Goal: Information Seeking & Learning: Learn about a topic

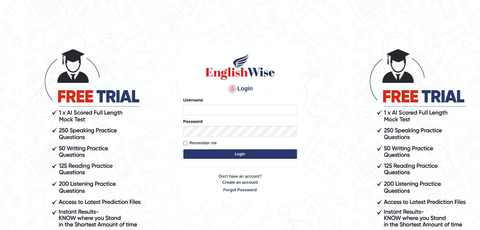
type input "sanjayagrahari_parramatta"
click at [212, 158] on button "Login" at bounding box center [240, 153] width 114 height 9
click at [223, 154] on button "Login" at bounding box center [240, 153] width 114 height 9
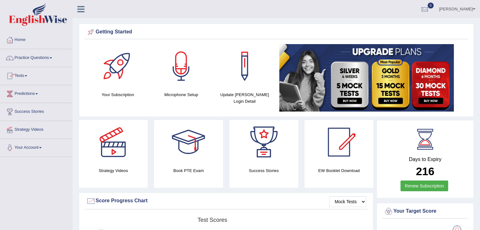
click at [51, 58] on link "Practice Questions" at bounding box center [36, 57] width 72 height 16
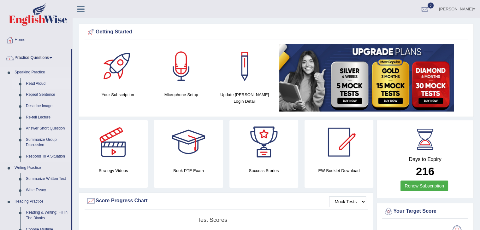
click at [39, 82] on link "Read Aloud" at bounding box center [47, 83] width 48 height 11
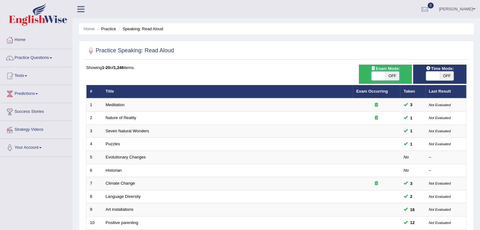
click at [380, 75] on span at bounding box center [378, 76] width 14 height 9
checkbox input "true"
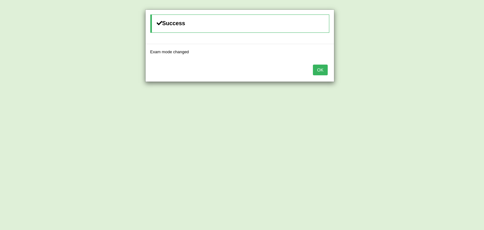
click at [322, 69] on button "OK" at bounding box center [320, 70] width 15 height 11
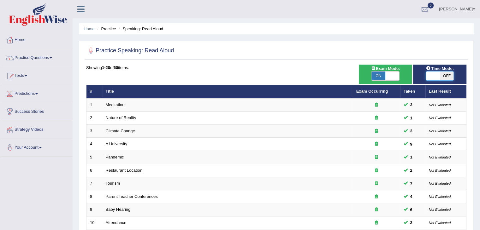
click at [434, 74] on span at bounding box center [433, 76] width 14 height 9
checkbox input "true"
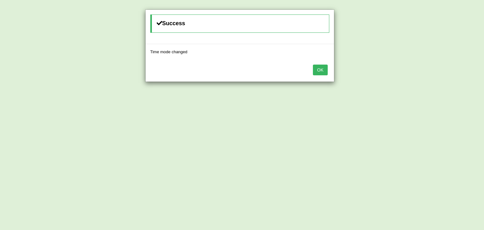
click at [317, 68] on button "OK" at bounding box center [320, 70] width 15 height 11
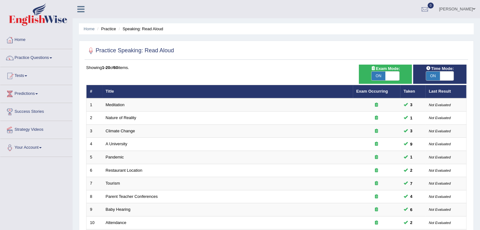
scroll to position [185, 0]
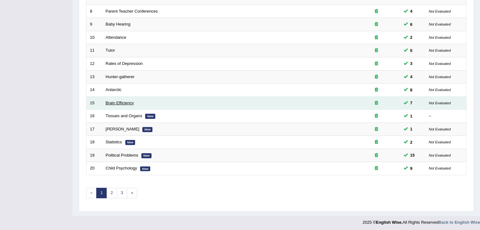
click at [114, 102] on link "Brain Efficiency" at bounding box center [120, 103] width 28 height 5
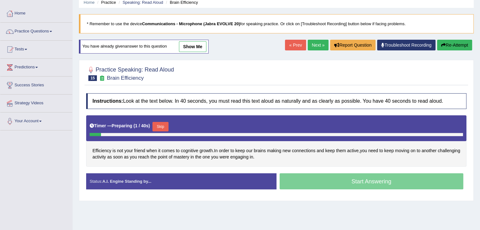
scroll to position [26, 0]
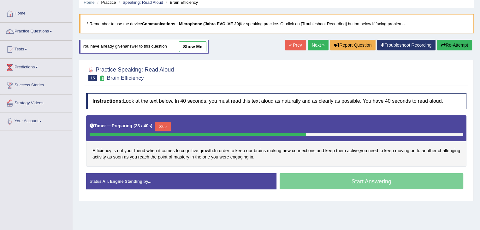
click at [170, 127] on button "Skip" at bounding box center [163, 126] width 16 height 9
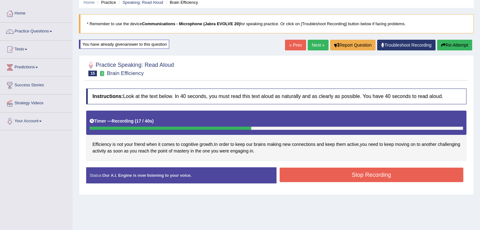
click at [335, 170] on button "Stop Recording" at bounding box center [371, 175] width 184 height 15
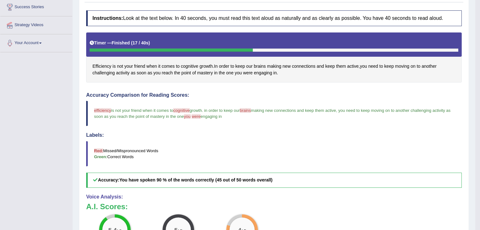
scroll to position [0, 0]
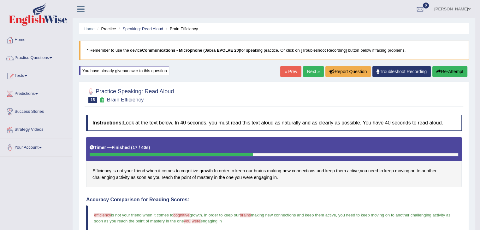
click at [42, 64] on link "Practice Questions" at bounding box center [36, 57] width 72 height 16
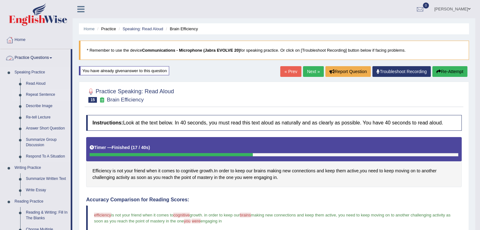
click at [47, 94] on link "Repeat Sentence" at bounding box center [47, 94] width 48 height 11
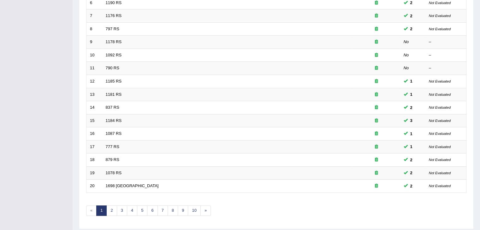
scroll to position [185, 0]
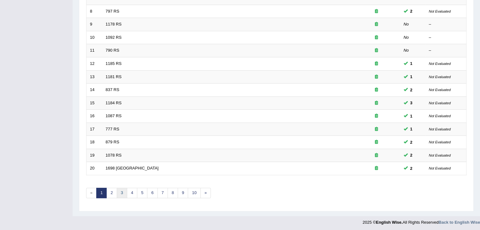
click at [119, 194] on link "3" at bounding box center [122, 193] width 10 height 10
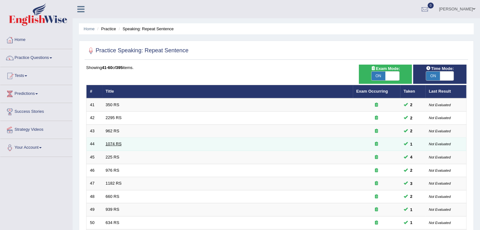
click at [120, 143] on link "1074 RS" at bounding box center [114, 144] width 16 height 5
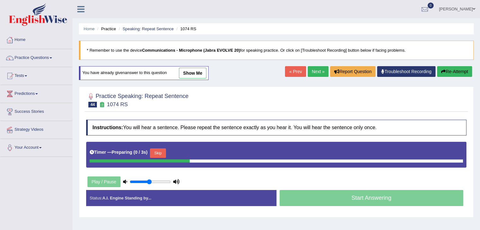
click at [157, 149] on button "Skip" at bounding box center [158, 153] width 16 height 9
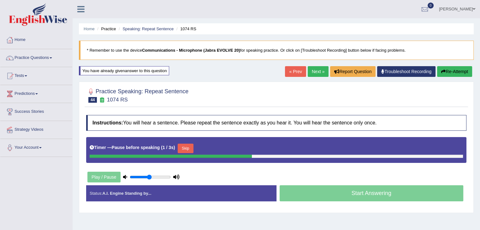
click at [189, 152] on button "Skip" at bounding box center [186, 148] width 16 height 9
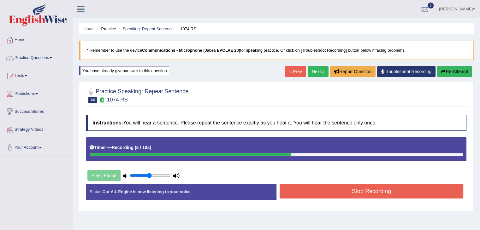
click at [343, 191] on button "Stop Recording" at bounding box center [371, 191] width 184 height 15
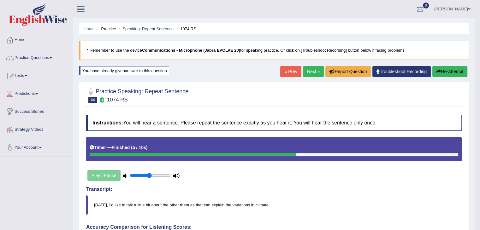
click at [312, 69] on link "Next »" at bounding box center [313, 71] width 21 height 11
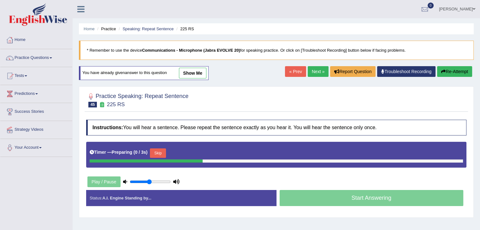
click at [157, 160] on div at bounding box center [146, 161] width 113 height 3
click at [164, 151] on button "Skip" at bounding box center [158, 153] width 16 height 9
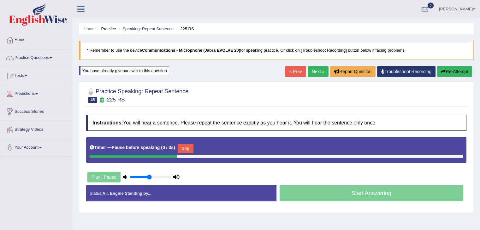
click at [187, 146] on button "Skip" at bounding box center [186, 148] width 16 height 9
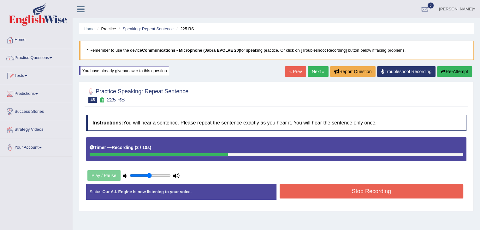
click at [346, 193] on button "Stop Recording" at bounding box center [371, 191] width 184 height 15
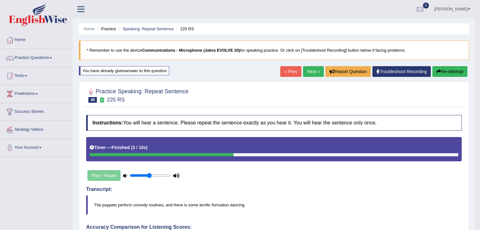
click at [307, 69] on link "Next »" at bounding box center [313, 71] width 21 height 11
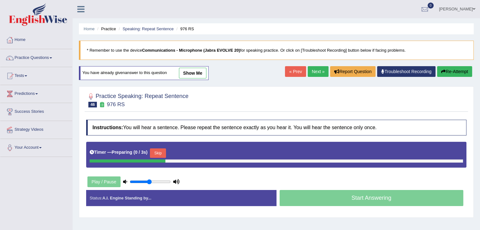
click at [156, 151] on button "Skip" at bounding box center [158, 153] width 16 height 9
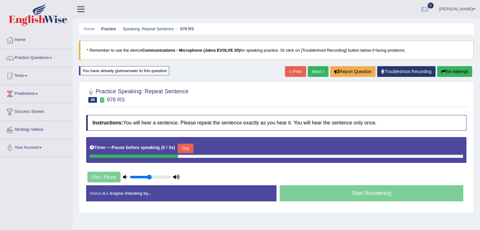
click at [189, 146] on button "Skip" at bounding box center [186, 148] width 16 height 9
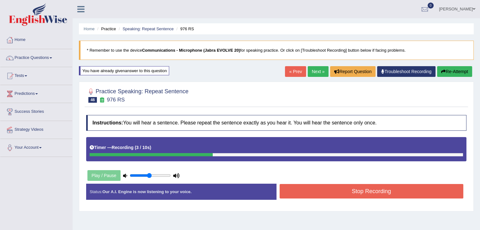
click at [310, 190] on button "Stop Recording" at bounding box center [371, 191] width 184 height 15
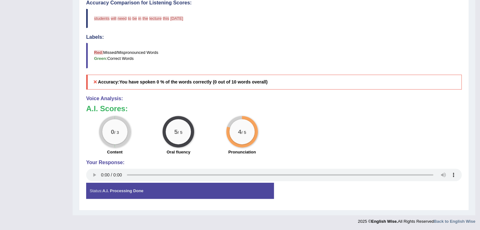
scroll to position [23, 0]
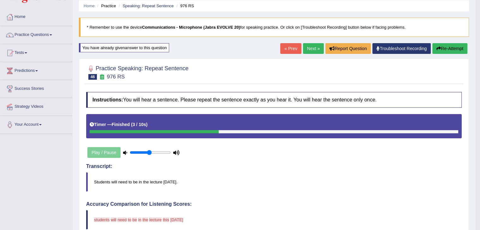
click at [458, 48] on button "Re-Attempt" at bounding box center [449, 48] width 35 height 11
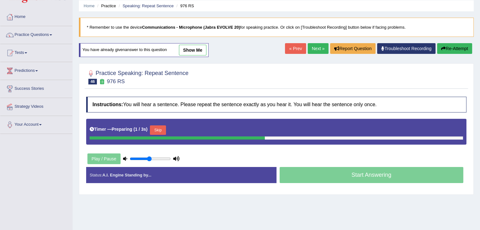
click at [161, 126] on button "Skip" at bounding box center [158, 129] width 16 height 9
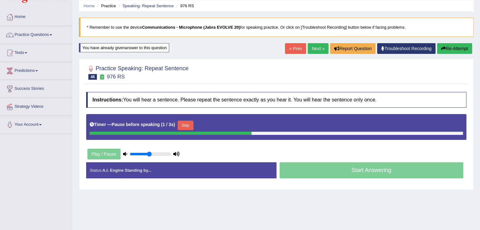
click at [189, 123] on button "Skip" at bounding box center [186, 125] width 16 height 9
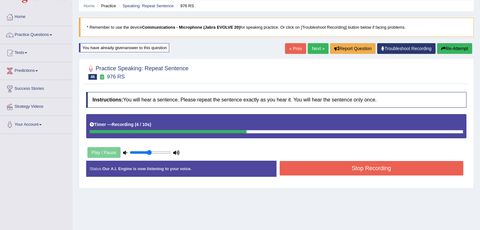
click at [361, 173] on button "Stop Recording" at bounding box center [371, 168] width 184 height 15
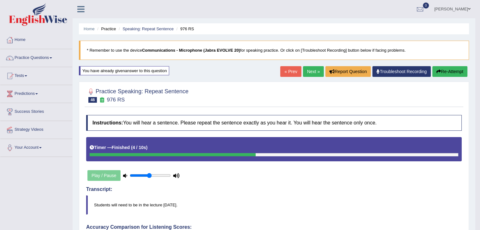
click at [309, 66] on link "Next »" at bounding box center [313, 71] width 21 height 11
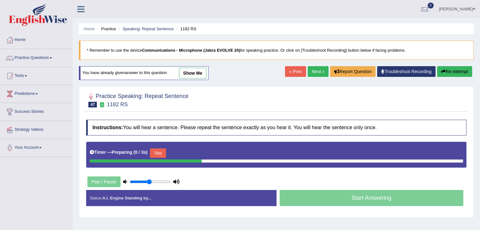
click at [162, 150] on button "Skip" at bounding box center [158, 153] width 16 height 9
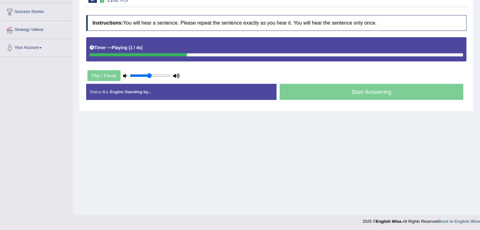
scroll to position [101, 0]
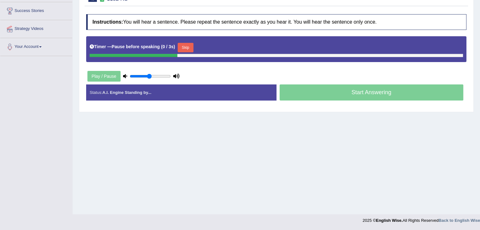
click at [189, 47] on button "Skip" at bounding box center [186, 47] width 16 height 9
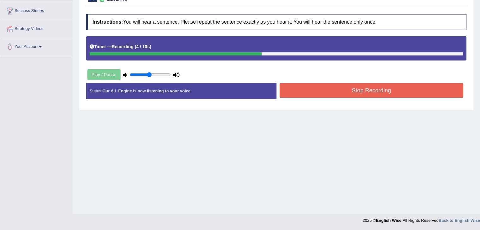
click at [356, 91] on button "Stop Recording" at bounding box center [371, 90] width 184 height 15
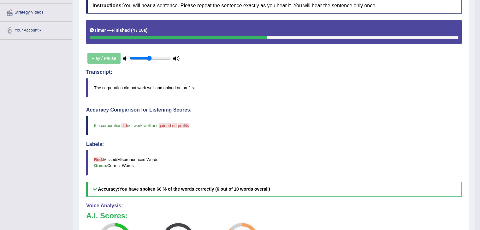
scroll to position [0, 0]
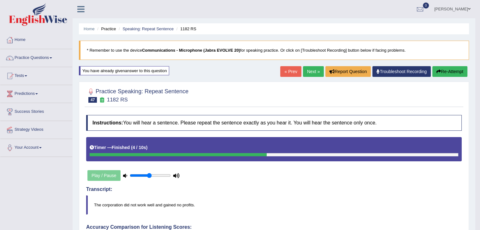
click at [307, 70] on link "Next »" at bounding box center [313, 71] width 21 height 11
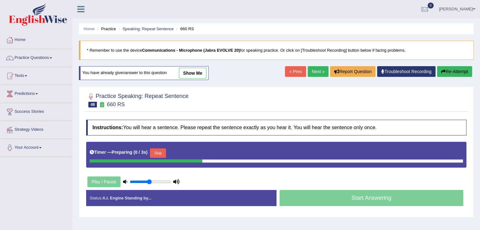
click at [161, 153] on button "Skip" at bounding box center [158, 153] width 16 height 9
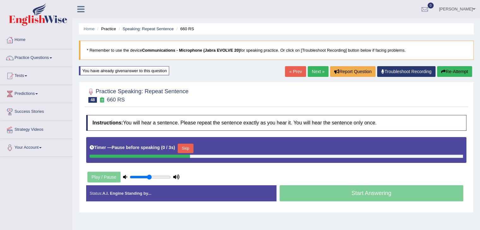
click at [184, 146] on button "Skip" at bounding box center [186, 148] width 16 height 9
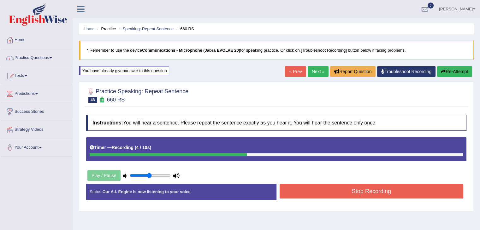
click at [378, 191] on button "Stop Recording" at bounding box center [371, 191] width 184 height 15
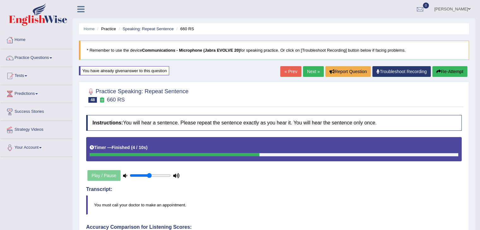
click at [307, 73] on link "Next »" at bounding box center [313, 71] width 21 height 11
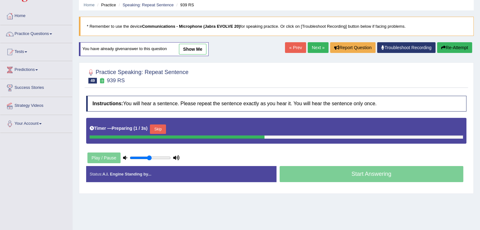
scroll to position [25, 0]
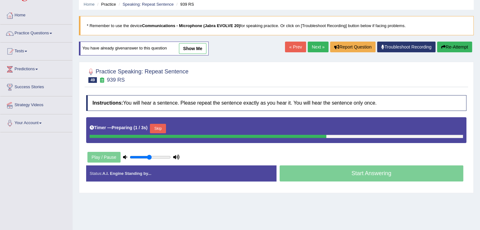
click at [163, 127] on button "Skip" at bounding box center [158, 128] width 16 height 9
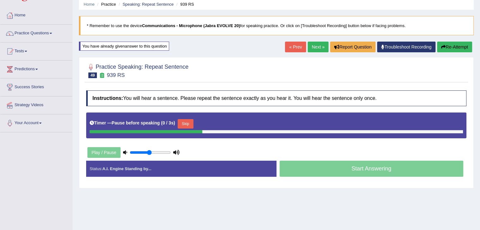
click at [189, 126] on button "Skip" at bounding box center [186, 123] width 16 height 9
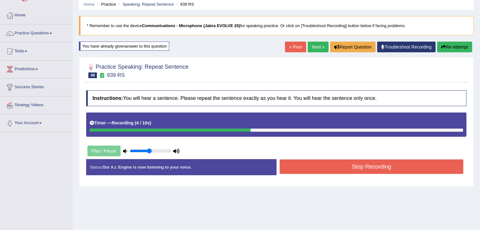
click at [361, 169] on button "Stop Recording" at bounding box center [371, 167] width 184 height 15
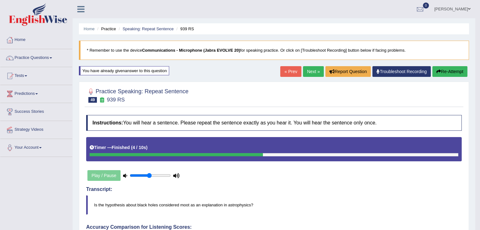
scroll to position [3, 0]
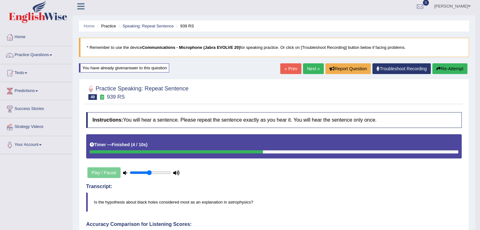
click at [304, 69] on link "Next »" at bounding box center [313, 68] width 21 height 11
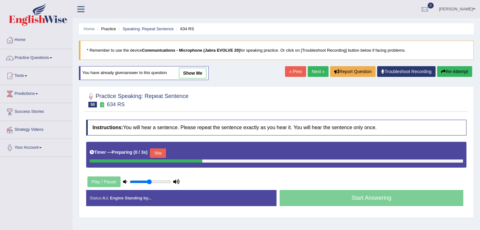
click at [160, 155] on button "Skip" at bounding box center [158, 153] width 16 height 9
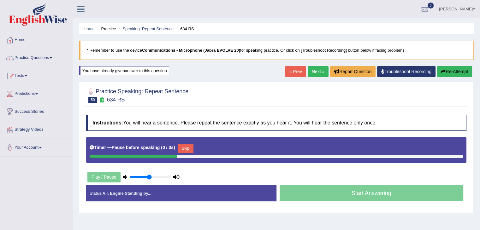
click at [184, 149] on button "Skip" at bounding box center [186, 148] width 16 height 9
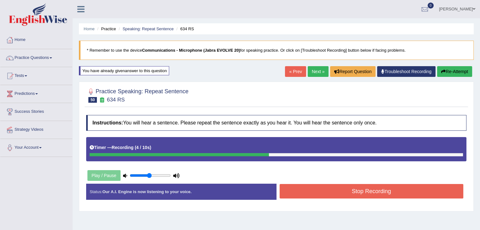
click at [335, 192] on button "Stop Recording" at bounding box center [371, 191] width 184 height 15
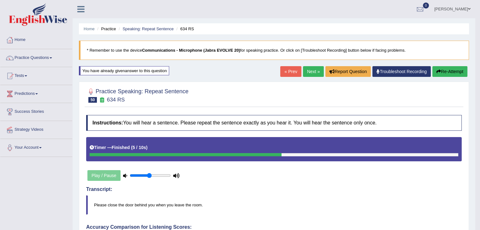
click at [310, 71] on link "Next »" at bounding box center [313, 71] width 21 height 11
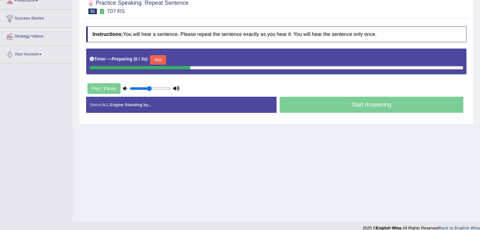
scroll to position [95, 0]
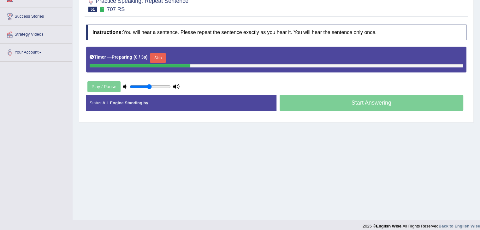
click at [160, 53] on button "Skip" at bounding box center [158, 57] width 16 height 9
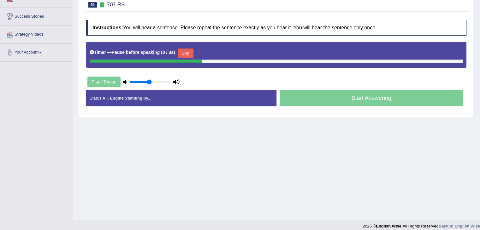
click at [186, 54] on button "Skip" at bounding box center [186, 53] width 16 height 9
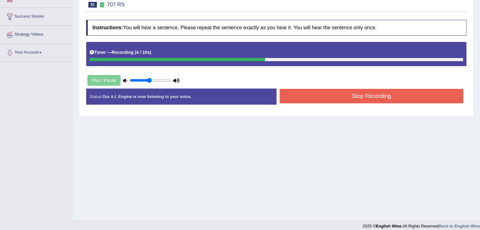
click at [358, 96] on button "Stop Recording" at bounding box center [371, 96] width 184 height 15
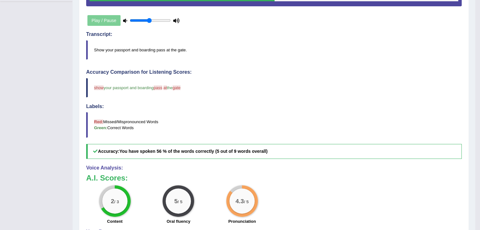
scroll to position [0, 0]
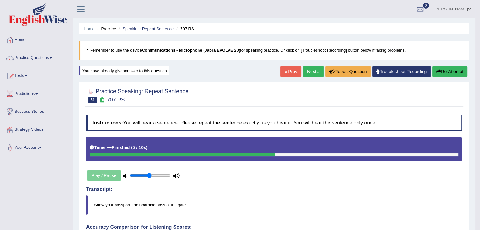
click at [316, 66] on link "Next »" at bounding box center [313, 71] width 21 height 11
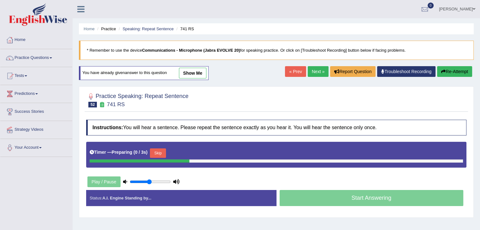
click at [162, 151] on button "Skip" at bounding box center [158, 153] width 16 height 9
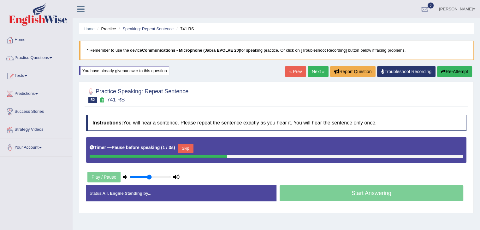
click at [193, 149] on button "Skip" at bounding box center [186, 148] width 16 height 9
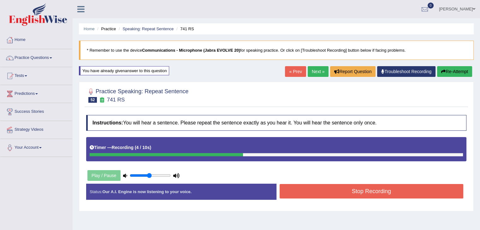
click at [377, 188] on button "Stop Recording" at bounding box center [371, 191] width 184 height 15
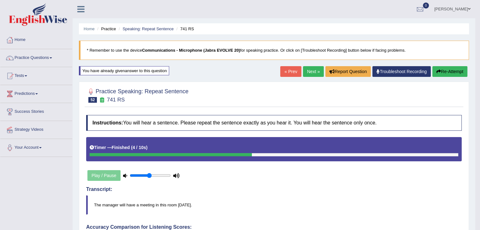
click at [52, 58] on span at bounding box center [51, 57] width 3 height 1
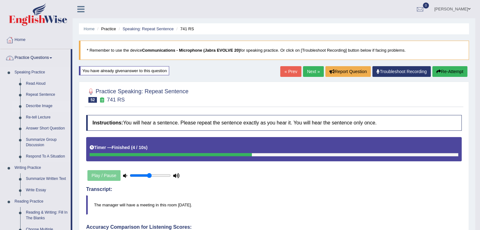
click at [47, 107] on link "Describe Image" at bounding box center [47, 106] width 48 height 11
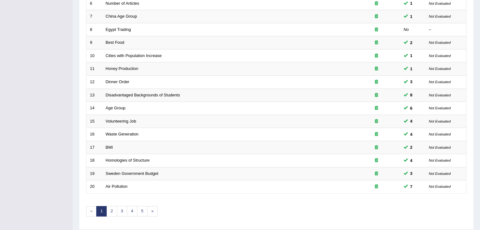
scroll to position [185, 0]
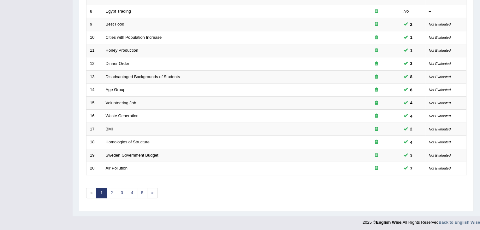
click at [137, 115] on link "Waste Generation" at bounding box center [122, 116] width 33 height 5
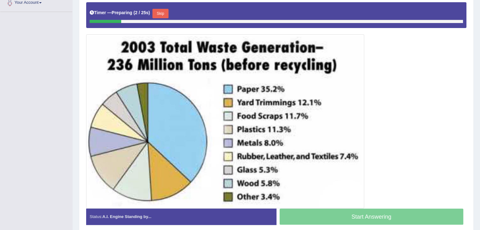
scroll to position [147, 0]
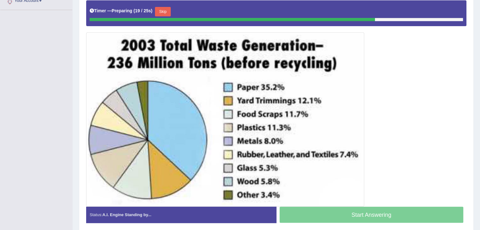
click at [164, 11] on button "Skip" at bounding box center [163, 11] width 16 height 9
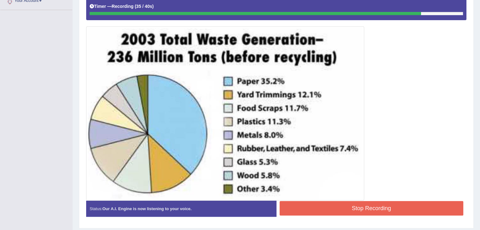
click at [349, 208] on button "Stop Recording" at bounding box center [371, 208] width 184 height 15
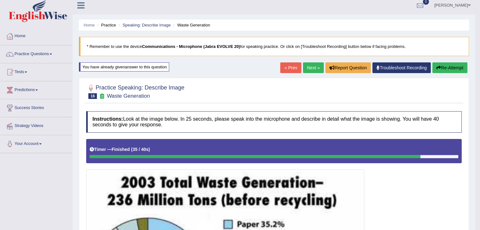
scroll to position [0, 0]
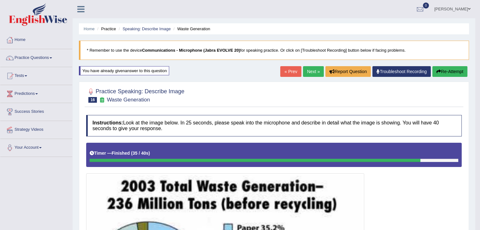
click at [312, 67] on link "Next »" at bounding box center [313, 71] width 21 height 11
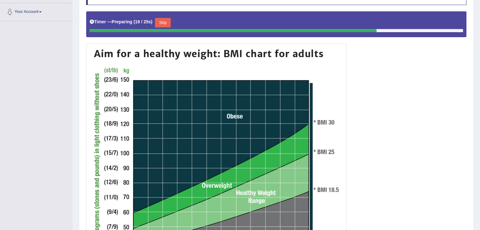
scroll to position [143, 0]
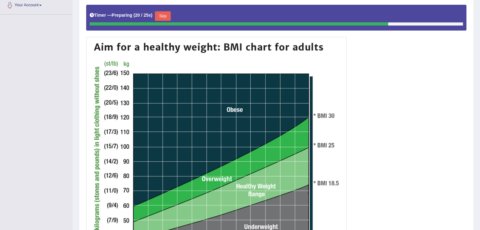
click at [168, 16] on button "Skip" at bounding box center [163, 15] width 16 height 9
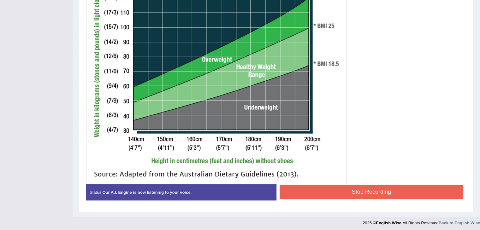
scroll to position [258, 0]
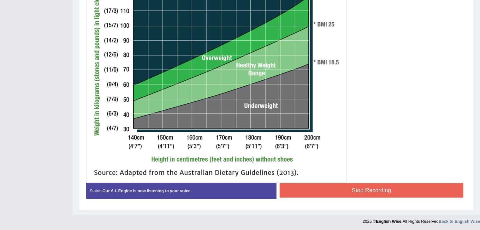
click at [430, 192] on button "Stop Recording" at bounding box center [371, 190] width 184 height 15
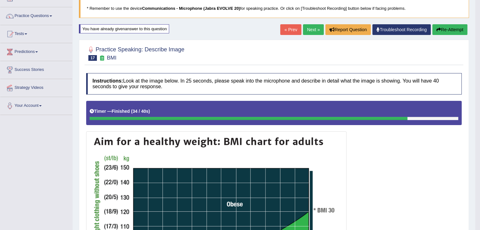
scroll to position [0, 0]
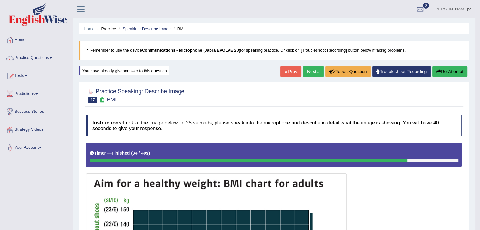
click at [309, 75] on link "Next »" at bounding box center [313, 71] width 21 height 11
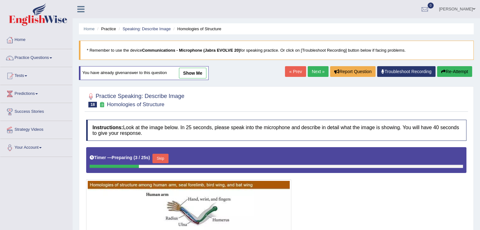
click at [193, 70] on link "show me" at bounding box center [192, 73] width 27 height 11
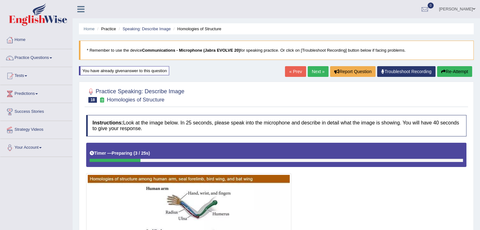
click at [455, 69] on button "Re-Attempt" at bounding box center [454, 71] width 35 height 11
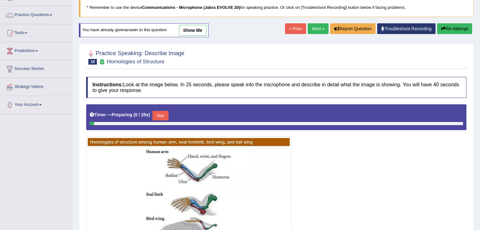
scroll to position [45, 0]
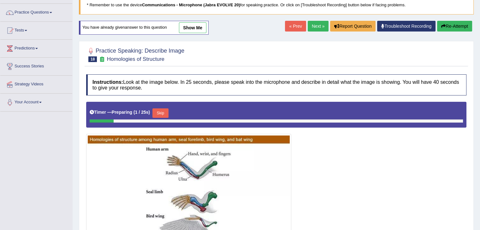
click at [312, 29] on link "Next »" at bounding box center [317, 26] width 21 height 11
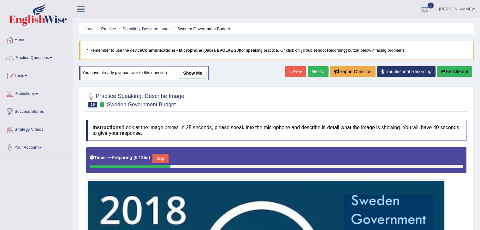
click at [319, 73] on link "Next »" at bounding box center [317, 71] width 21 height 11
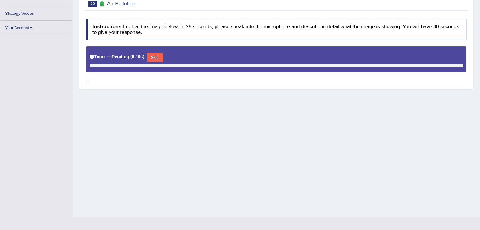
scroll to position [90, 0]
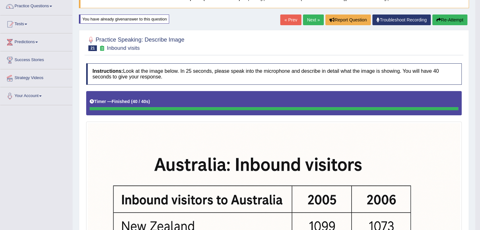
scroll to position [50, 0]
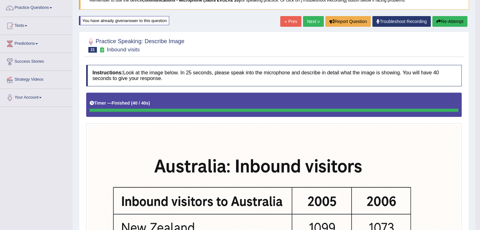
click at [305, 20] on link "Next »" at bounding box center [313, 21] width 21 height 11
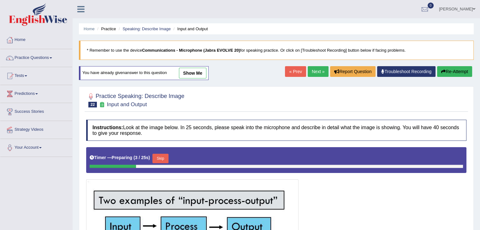
click at [311, 75] on link "Next »" at bounding box center [317, 71] width 21 height 11
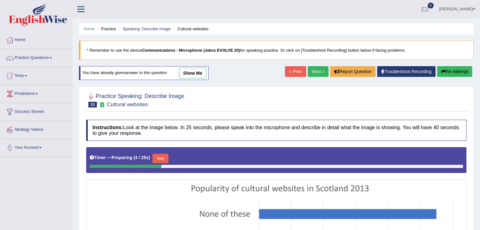
click at [312, 70] on link "Next »" at bounding box center [317, 71] width 21 height 11
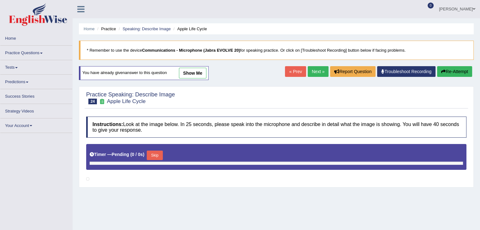
click at [313, 73] on link "Next »" at bounding box center [317, 71] width 21 height 11
click at [291, 74] on link "« Prev" at bounding box center [295, 71] width 21 height 11
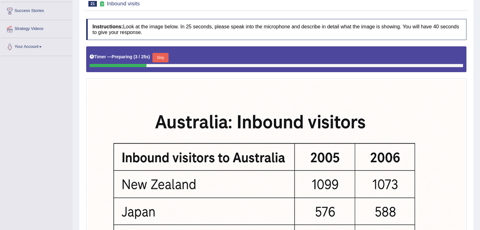
scroll to position [101, 0]
click at [163, 55] on button "Skip" at bounding box center [160, 57] width 16 height 9
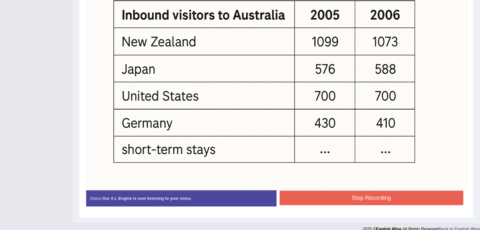
scroll to position [238, 0]
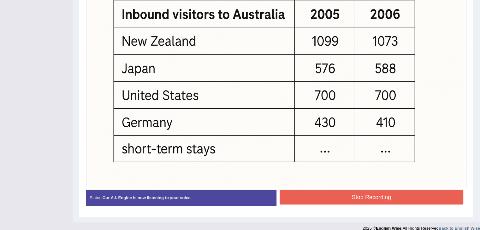
click at [434, 199] on button "Stop Recording" at bounding box center [371, 197] width 184 height 15
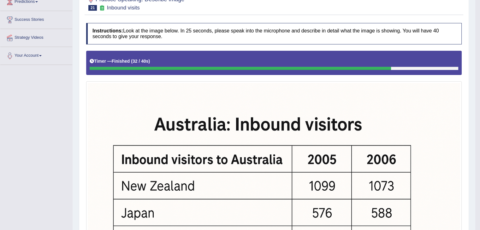
scroll to position [0, 0]
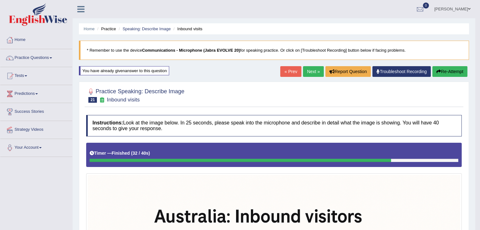
click at [312, 71] on link "Next »" at bounding box center [313, 71] width 21 height 11
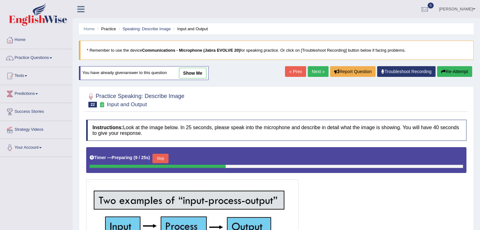
click at [199, 76] on link "show me" at bounding box center [192, 73] width 27 height 11
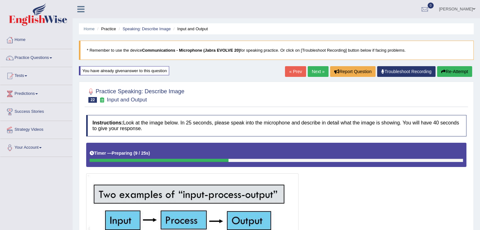
click at [312, 68] on link "Next »" at bounding box center [317, 71] width 21 height 11
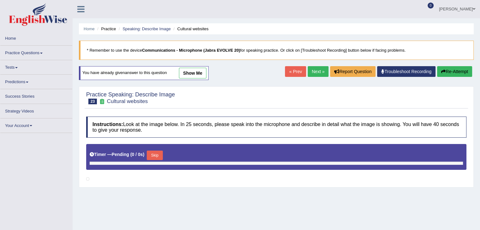
click at [248, 204] on div "Home Practice Speaking: Describe Image Cultural websites * Remember to use the …" at bounding box center [276, 157] width 407 height 315
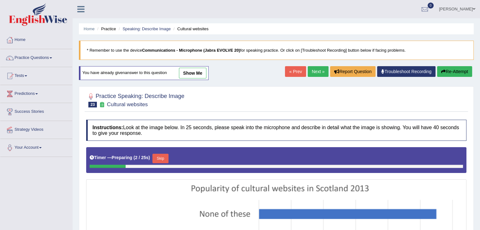
click at [203, 69] on link "show me" at bounding box center [192, 73] width 27 height 11
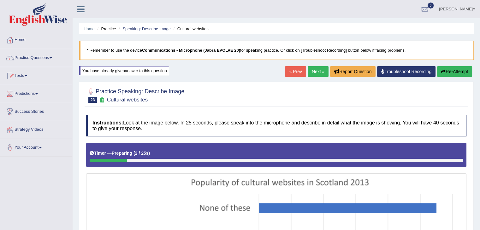
click at [452, 71] on button "Re-Attempt" at bounding box center [454, 71] width 35 height 11
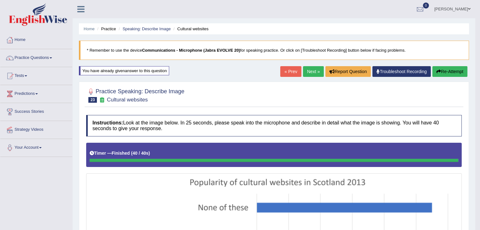
click at [448, 69] on button "Re-Attempt" at bounding box center [449, 71] width 35 height 11
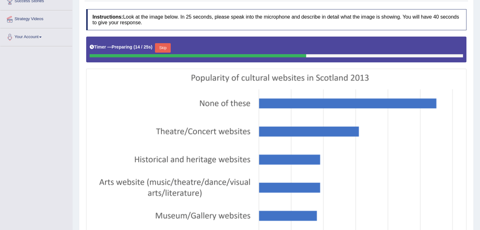
scroll to position [111, 0]
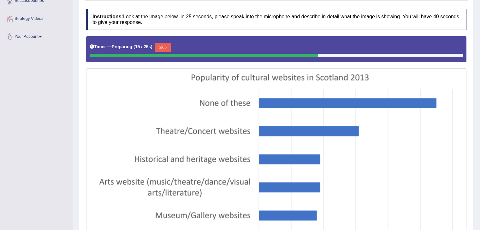
click at [171, 47] on button "Skip" at bounding box center [163, 47] width 16 height 9
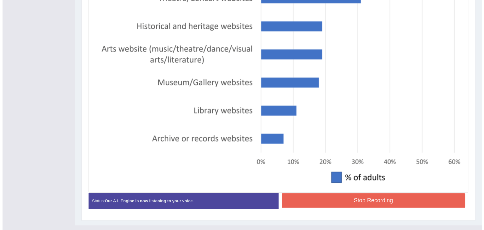
scroll to position [248, 0]
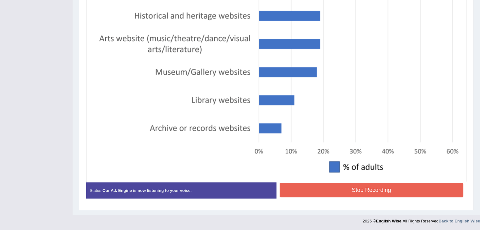
click at [433, 187] on button "Stop Recording" at bounding box center [371, 190] width 184 height 15
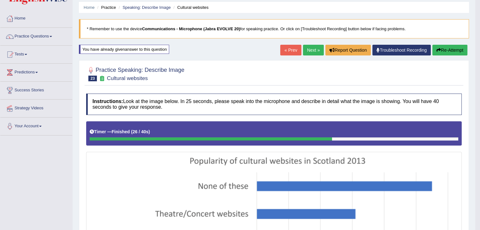
scroll to position [0, 0]
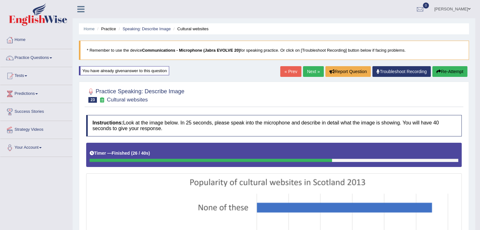
click at [307, 71] on link "Next »" at bounding box center [313, 71] width 21 height 11
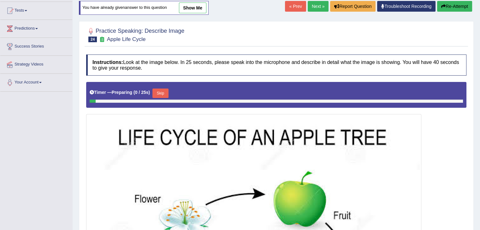
scroll to position [64, 0]
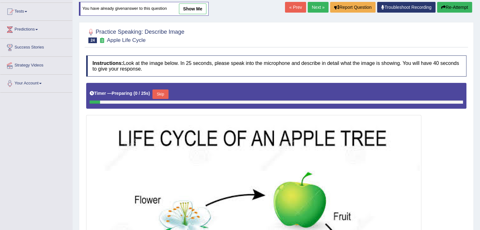
click at [186, 12] on link "show me" at bounding box center [192, 8] width 27 height 11
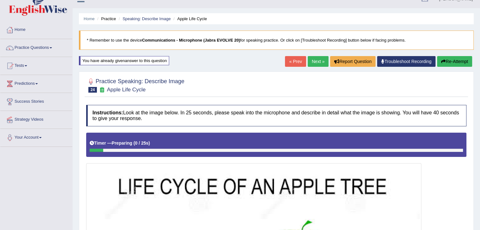
scroll to position [0, 0]
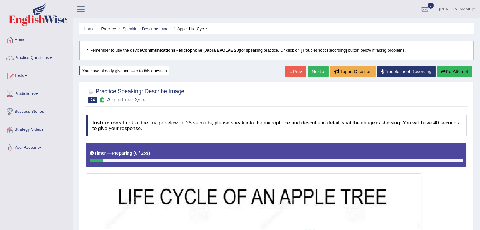
click at [40, 58] on link "Practice Questions" at bounding box center [36, 57] width 72 height 16
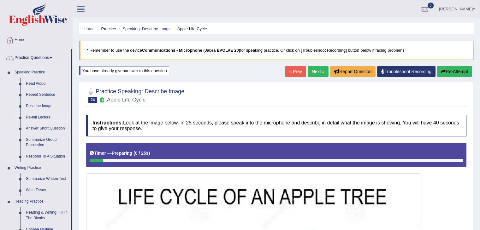
click at [42, 117] on link "Re-tell Lecture" at bounding box center [47, 117] width 48 height 11
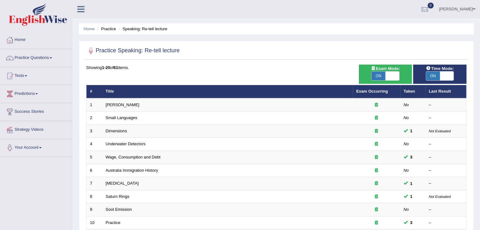
scroll to position [185, 0]
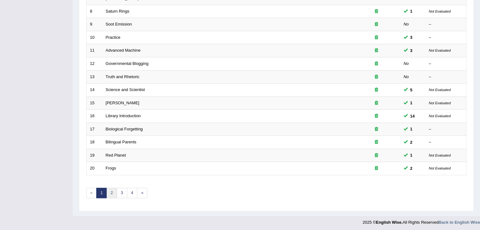
click at [107, 194] on link "2" at bounding box center [111, 193] width 10 height 10
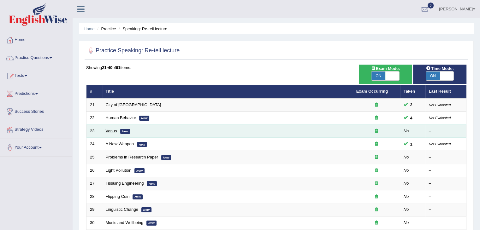
click at [109, 131] on link "Venus" at bounding box center [111, 131] width 11 height 5
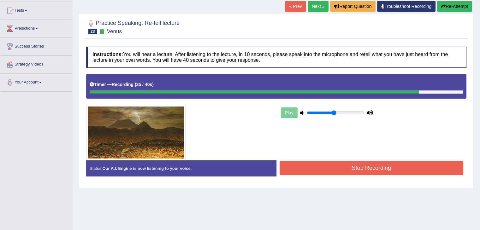
scroll to position [69, 0]
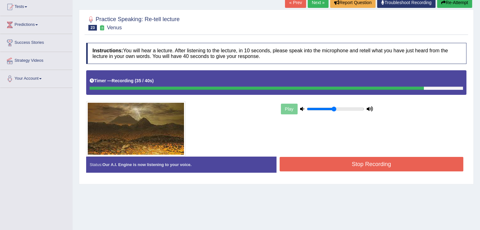
click at [346, 159] on button "Stop Recording" at bounding box center [371, 164] width 184 height 15
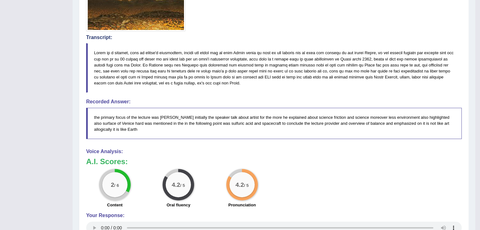
scroll to position [0, 0]
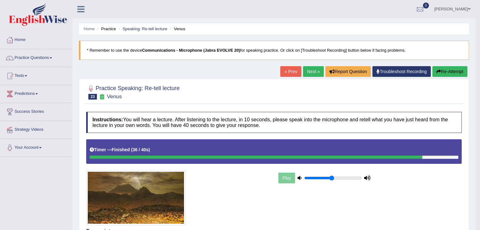
click at [307, 68] on link "Next »" at bounding box center [313, 71] width 21 height 11
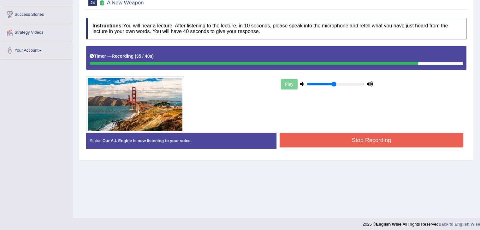
scroll to position [98, 0]
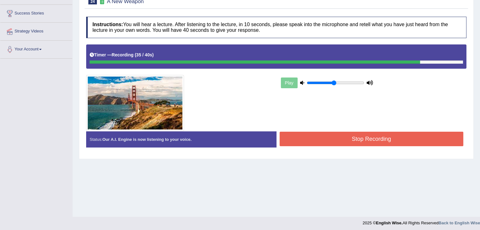
click at [349, 144] on button "Stop Recording" at bounding box center [371, 139] width 184 height 15
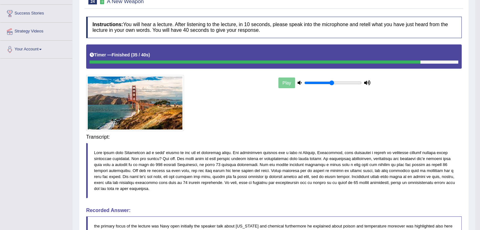
click at [351, 137] on div "Instructions: You will hear a lecture. After listening to the lecture, in 10 se…" at bounding box center [274, 162] width 378 height 297
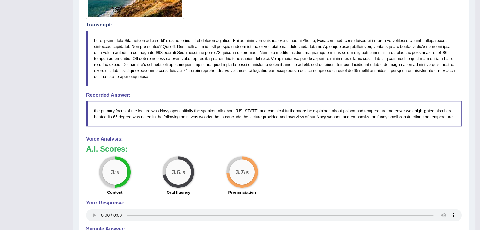
scroll to position [0, 0]
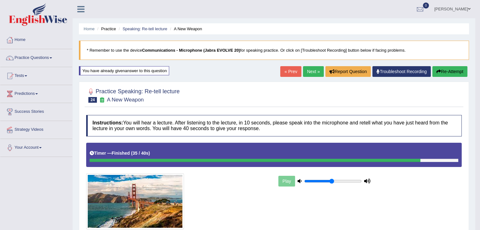
click at [453, 67] on button "Re-Attempt" at bounding box center [449, 71] width 35 height 11
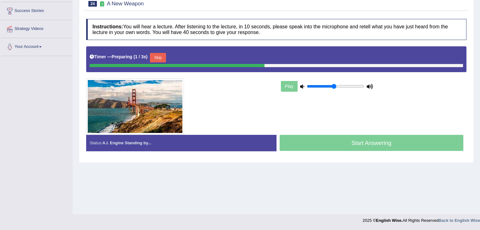
click at [155, 53] on button "Skip" at bounding box center [158, 57] width 16 height 9
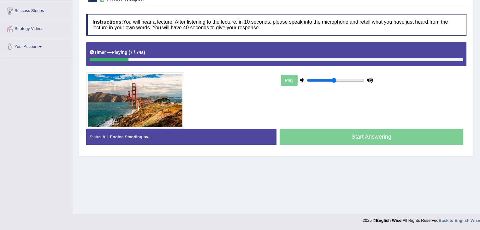
click at [375, 61] on div "Timer — Playing ( 7 / 74s ) Skip" at bounding box center [276, 54] width 380 height 24
drag, startPoint x: 145, startPoint y: 59, endPoint x: 265, endPoint y: 61, distance: 120.5
click at [265, 61] on div "Timer — Playing ( 12 / 74s ) Skip" at bounding box center [276, 54] width 380 height 24
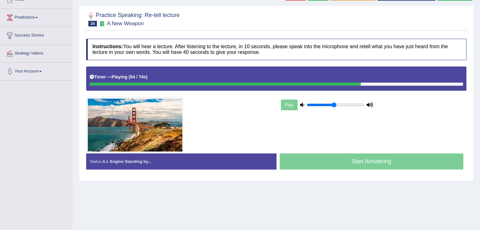
scroll to position [76, 0]
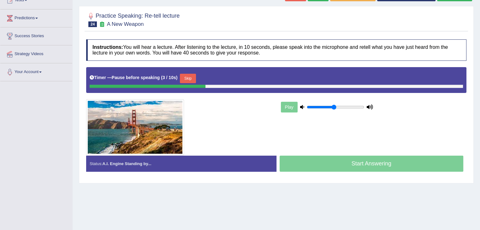
click at [195, 79] on button "Skip" at bounding box center [188, 78] width 16 height 9
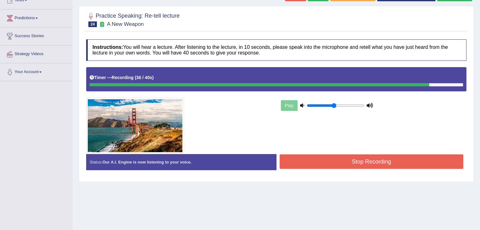
scroll to position [101, 0]
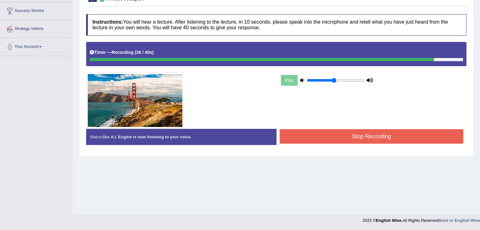
click at [376, 131] on button "Stop Recording" at bounding box center [371, 136] width 184 height 15
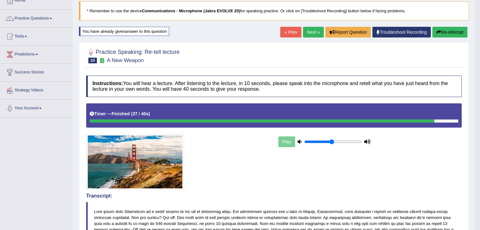
scroll to position [0, 0]
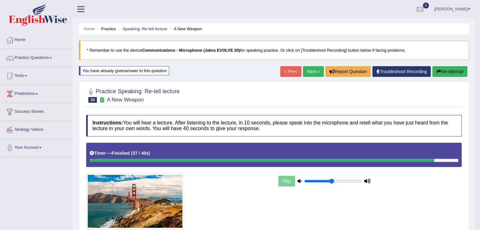
click at [310, 68] on link "Next »" at bounding box center [313, 71] width 21 height 11
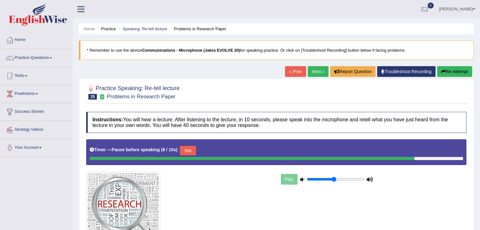
click at [192, 151] on button "Skip" at bounding box center [188, 150] width 16 height 9
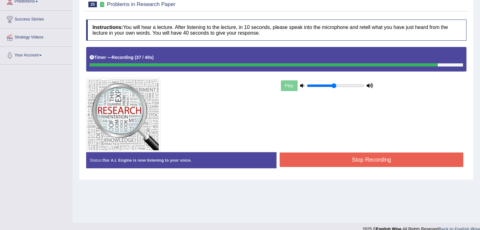
click at [338, 155] on button "Stop Recording" at bounding box center [371, 160] width 184 height 15
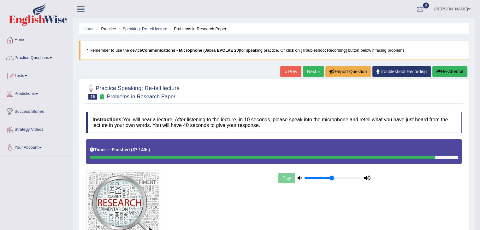
click at [50, 59] on link "Practice Questions" at bounding box center [36, 57] width 72 height 16
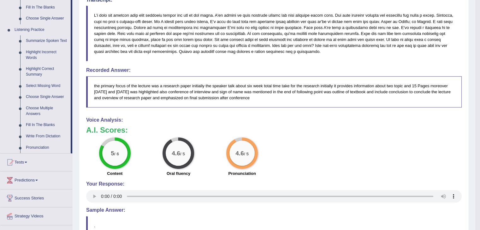
scroll to position [244, 0]
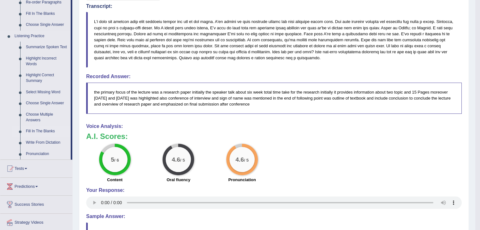
click at [42, 135] on link "Fill In The Blanks" at bounding box center [47, 131] width 48 height 11
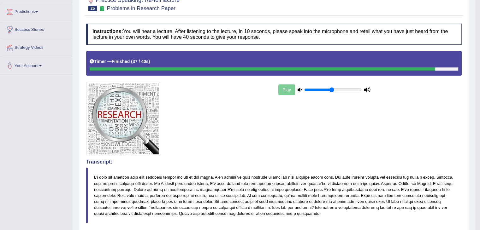
scroll to position [142, 0]
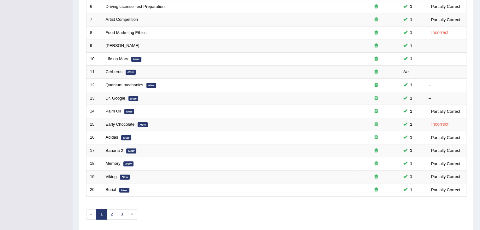
scroll to position [185, 0]
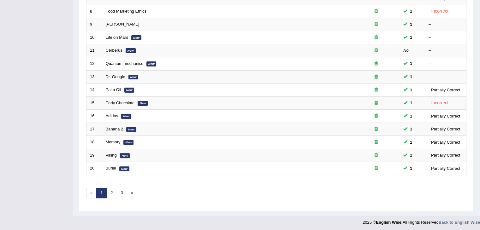
click at [110, 190] on link "2" at bounding box center [111, 193] width 10 height 10
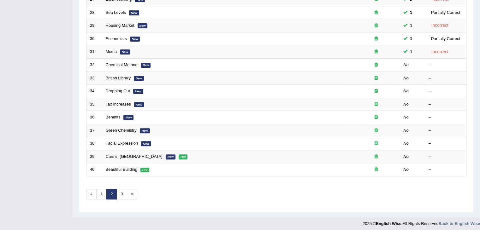
scroll to position [185, 0]
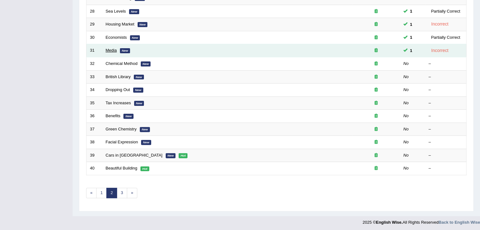
click at [111, 50] on link "Media" at bounding box center [111, 50] width 11 height 5
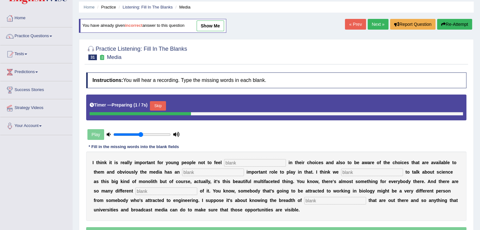
scroll to position [22, 0]
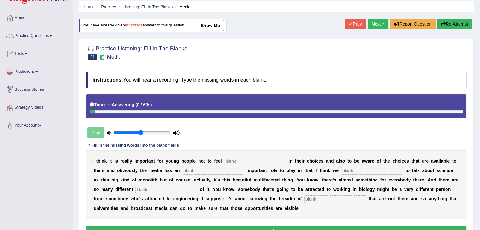
click at [229, 160] on input "text" at bounding box center [255, 162] width 62 height 8
type input "restricted"
click at [220, 169] on input "text" at bounding box center [213, 171] width 62 height 8
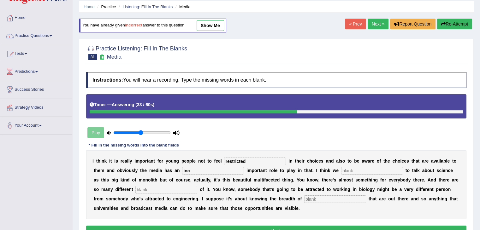
type input "inc"
click at [351, 168] on input "text" at bounding box center [372, 171] width 62 height 8
type input "tends"
click at [149, 188] on input "text" at bounding box center [166, 190] width 62 height 8
type input "aspects"
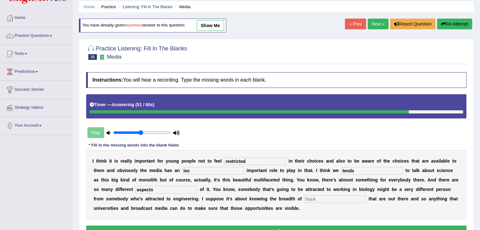
click at [319, 197] on input "text" at bounding box center [335, 199] width 62 height 8
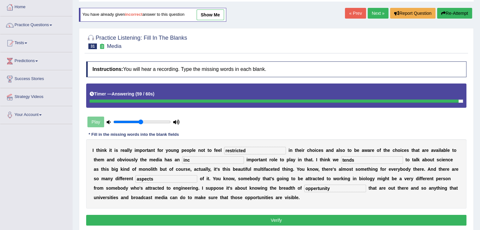
scroll to position [38, 0]
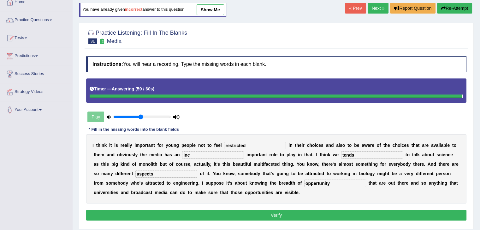
type input "oppertunity"
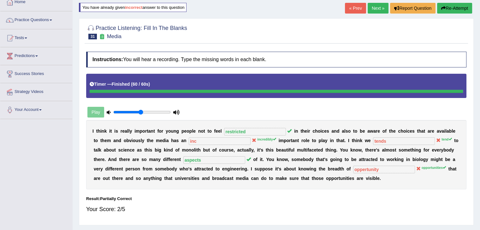
click at [380, 7] on link "Next »" at bounding box center [377, 8] width 21 height 11
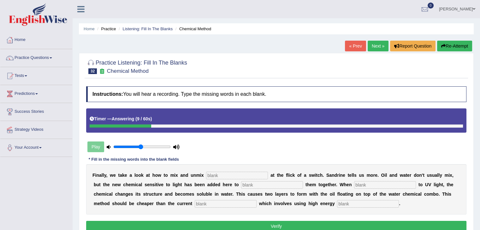
click at [229, 173] on input "text" at bounding box center [237, 176] width 62 height 8
type input "liquid"
click at [265, 184] on input "text" at bounding box center [272, 185] width 62 height 8
type input "blend"
click at [361, 183] on input "text" at bounding box center [385, 185] width 62 height 8
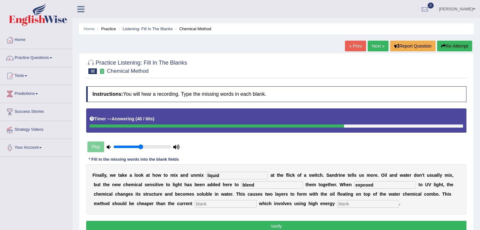
type input "exposed"
click at [230, 202] on input "text" at bounding box center [226, 204] width 62 height 8
type input "alterenative"
click at [350, 203] on input "text" at bounding box center [368, 204] width 62 height 8
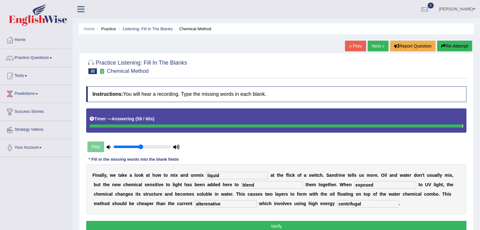
type input "centrifugal"
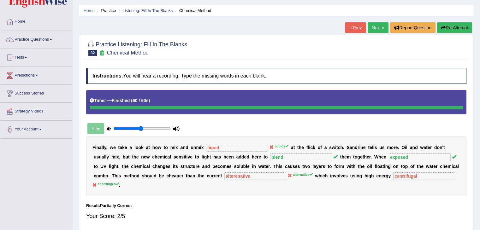
scroll to position [43, 0]
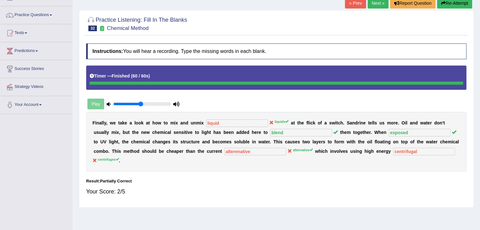
click at [376, 5] on link "Next »" at bounding box center [377, 3] width 21 height 11
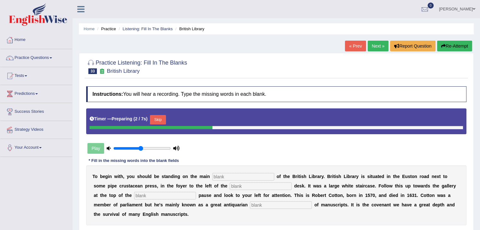
click at [166, 119] on button "Skip" at bounding box center [158, 119] width 16 height 9
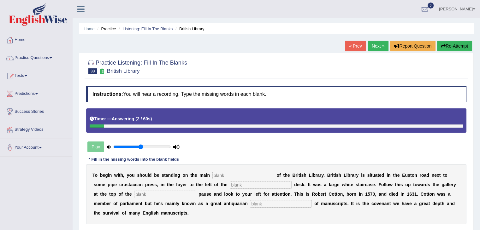
click at [221, 174] on input "text" at bounding box center [243, 176] width 62 height 8
type input "floor"
click at [242, 183] on input "text" at bounding box center [261, 185] width 62 height 8
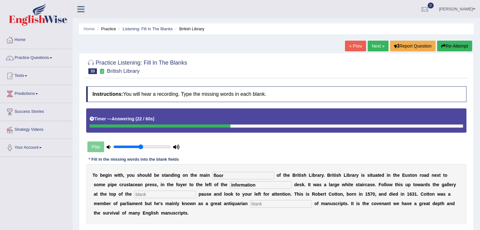
type input "information"
click at [180, 193] on input "text" at bounding box center [165, 195] width 62 height 8
type input "stairs"
click at [262, 201] on input "text" at bounding box center [281, 204] width 62 height 8
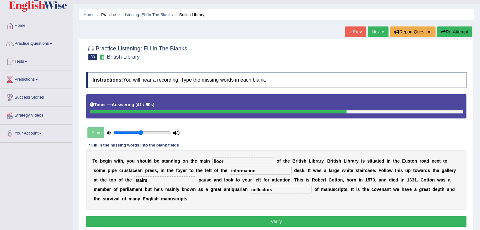
scroll to position [15, 0]
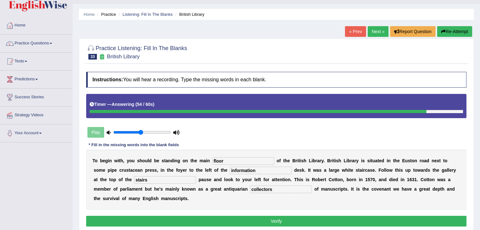
type input "collectors"
click at [243, 221] on button "Verify" at bounding box center [276, 221] width 380 height 11
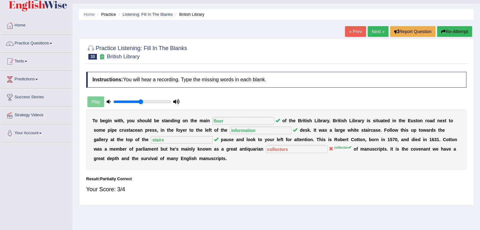
click at [367, 33] on link "Next »" at bounding box center [377, 31] width 21 height 11
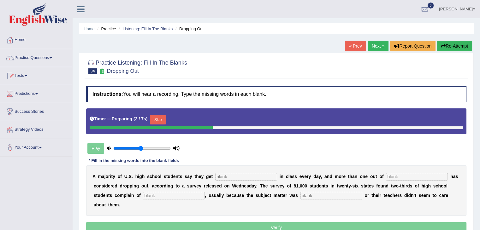
click at [163, 121] on button "Skip" at bounding box center [158, 119] width 16 height 9
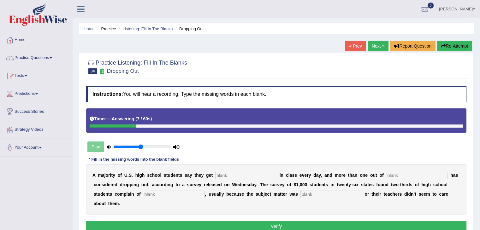
click at [237, 173] on input "text" at bounding box center [246, 176] width 62 height 8
type input "boarding"
click at [393, 174] on input "text" at bounding box center [417, 176] width 62 height 8
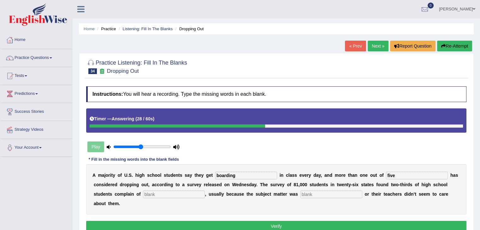
type input "five"
click at [313, 193] on input "text" at bounding box center [331, 195] width 62 height 8
type input "relavent"
click at [172, 191] on input "text" at bounding box center [174, 195] width 62 height 8
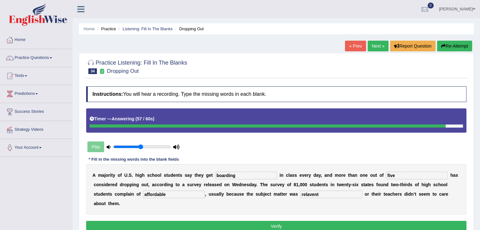
type input "affordable"
click at [196, 225] on button "Verify" at bounding box center [276, 226] width 380 height 11
